Goal: Task Accomplishment & Management: Use online tool/utility

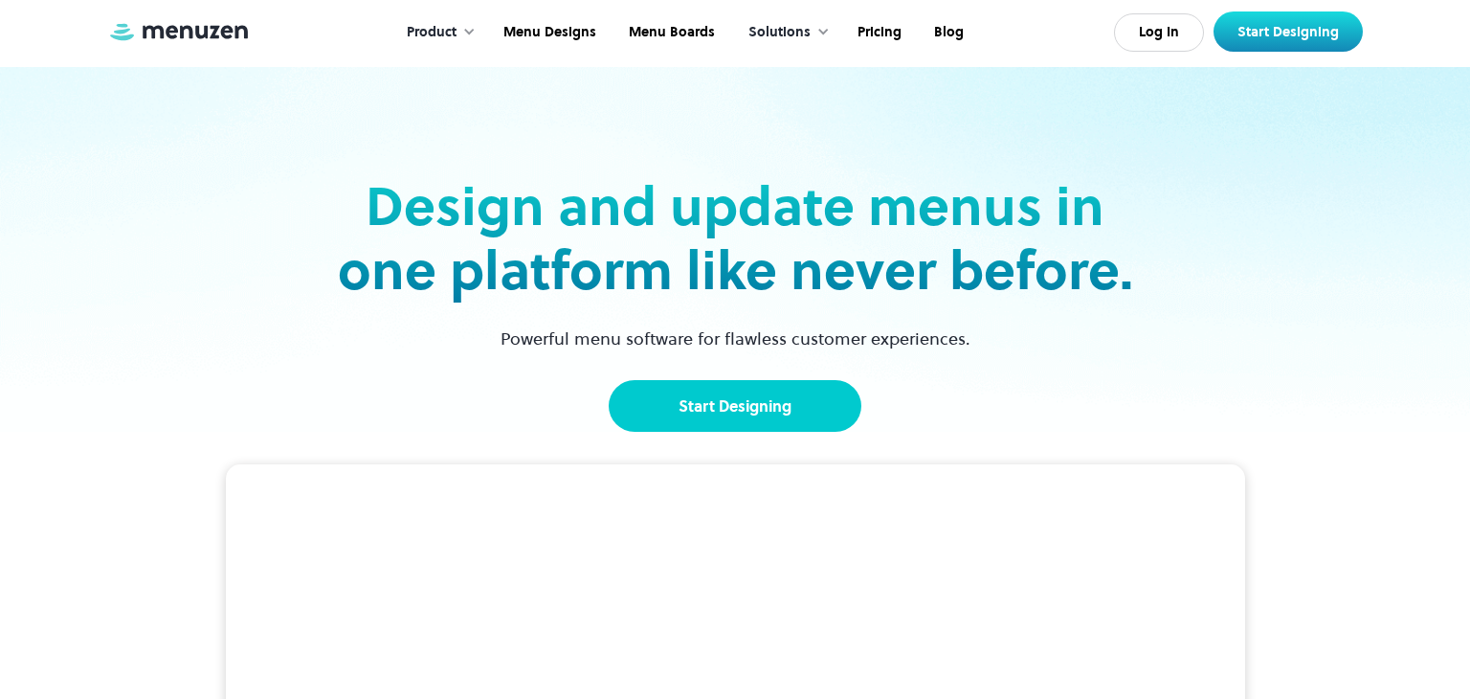
click at [745, 405] on link "Start Designing" at bounding box center [735, 406] width 253 height 52
